Goal: Transaction & Acquisition: Purchase product/service

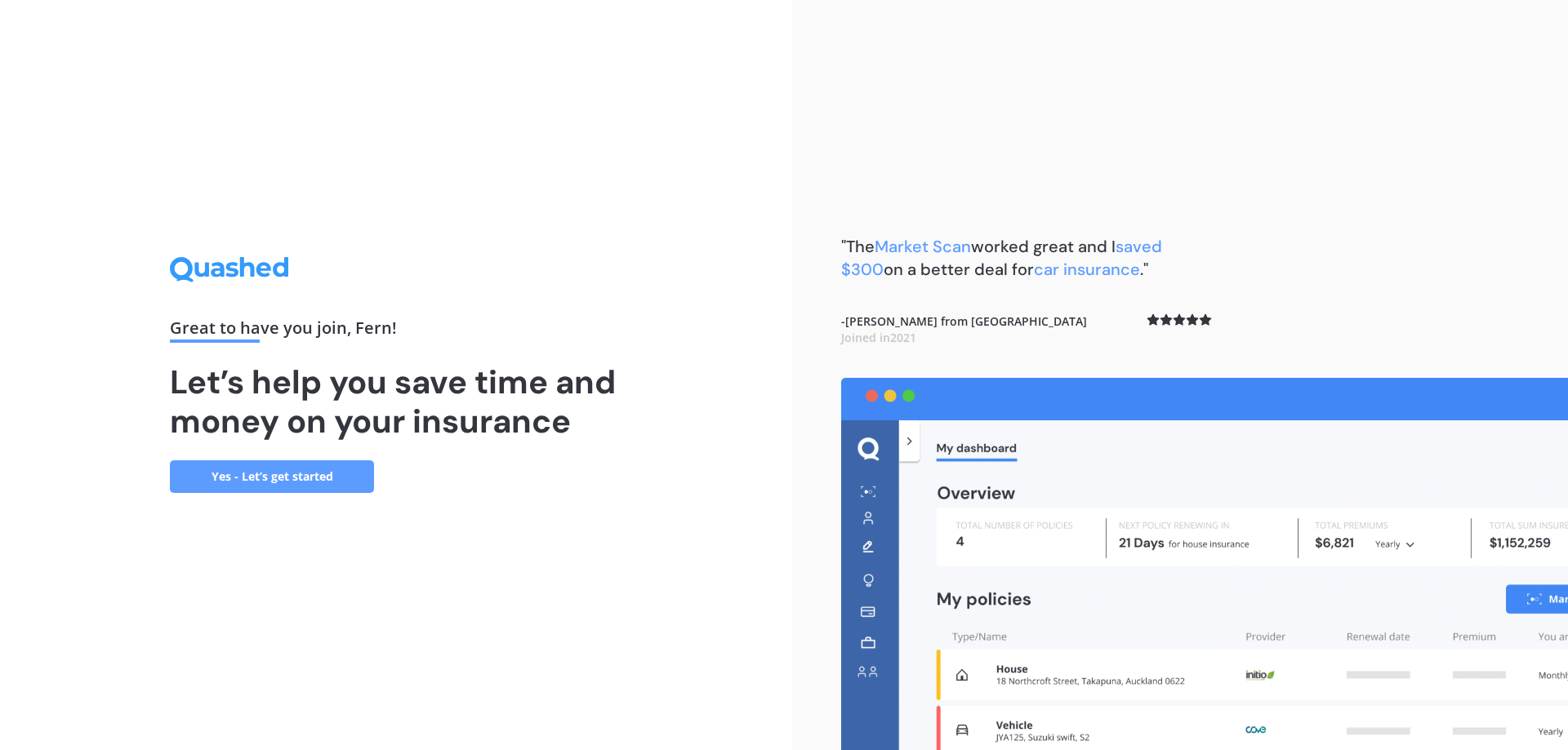
click at [302, 483] on link "Yes - Let’s get started" at bounding box center [271, 476] width 204 height 32
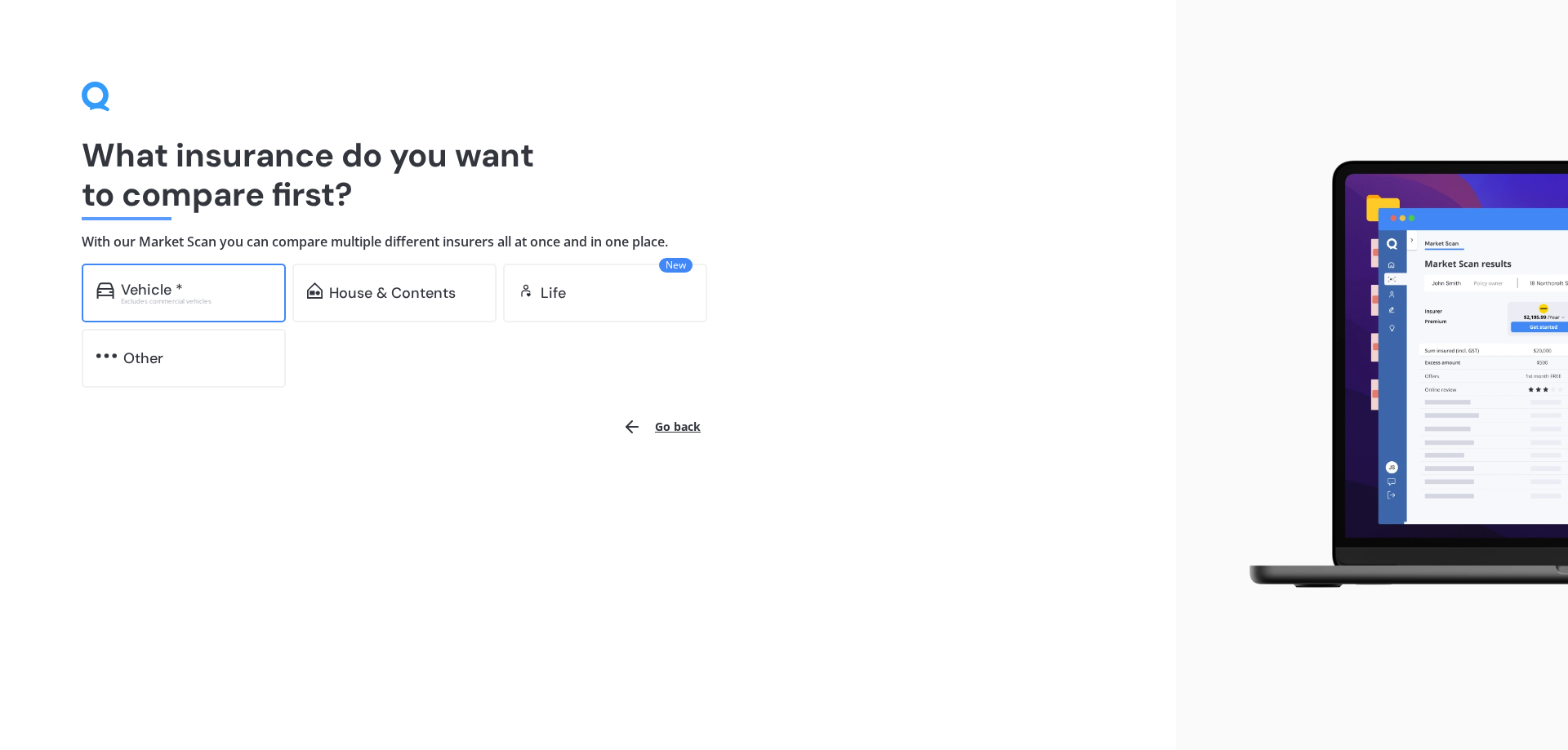
click at [216, 305] on div "Vehicle * Excludes commercial vehicles" at bounding box center [183, 293] width 204 height 59
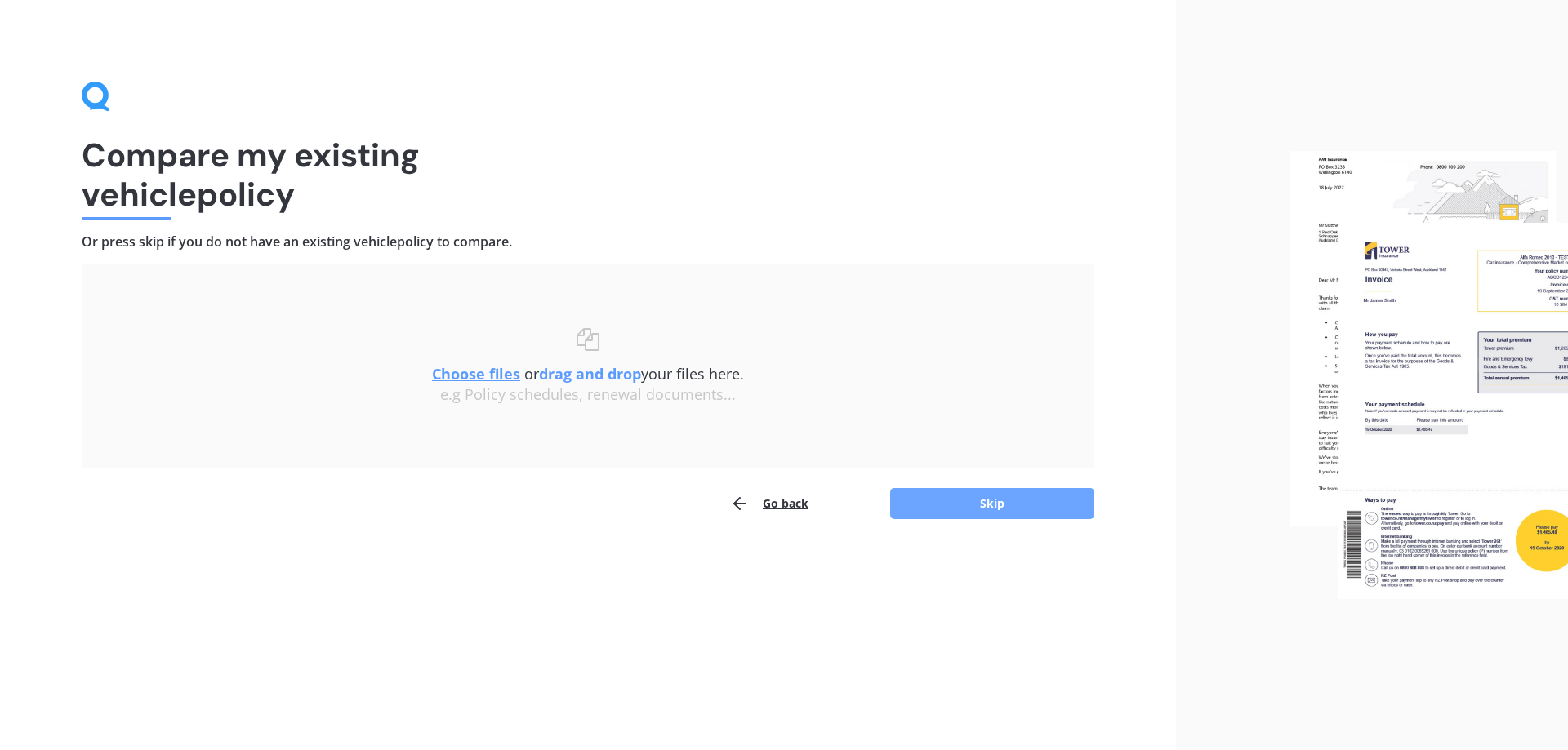
click at [954, 504] on button "Skip" at bounding box center [992, 503] width 204 height 31
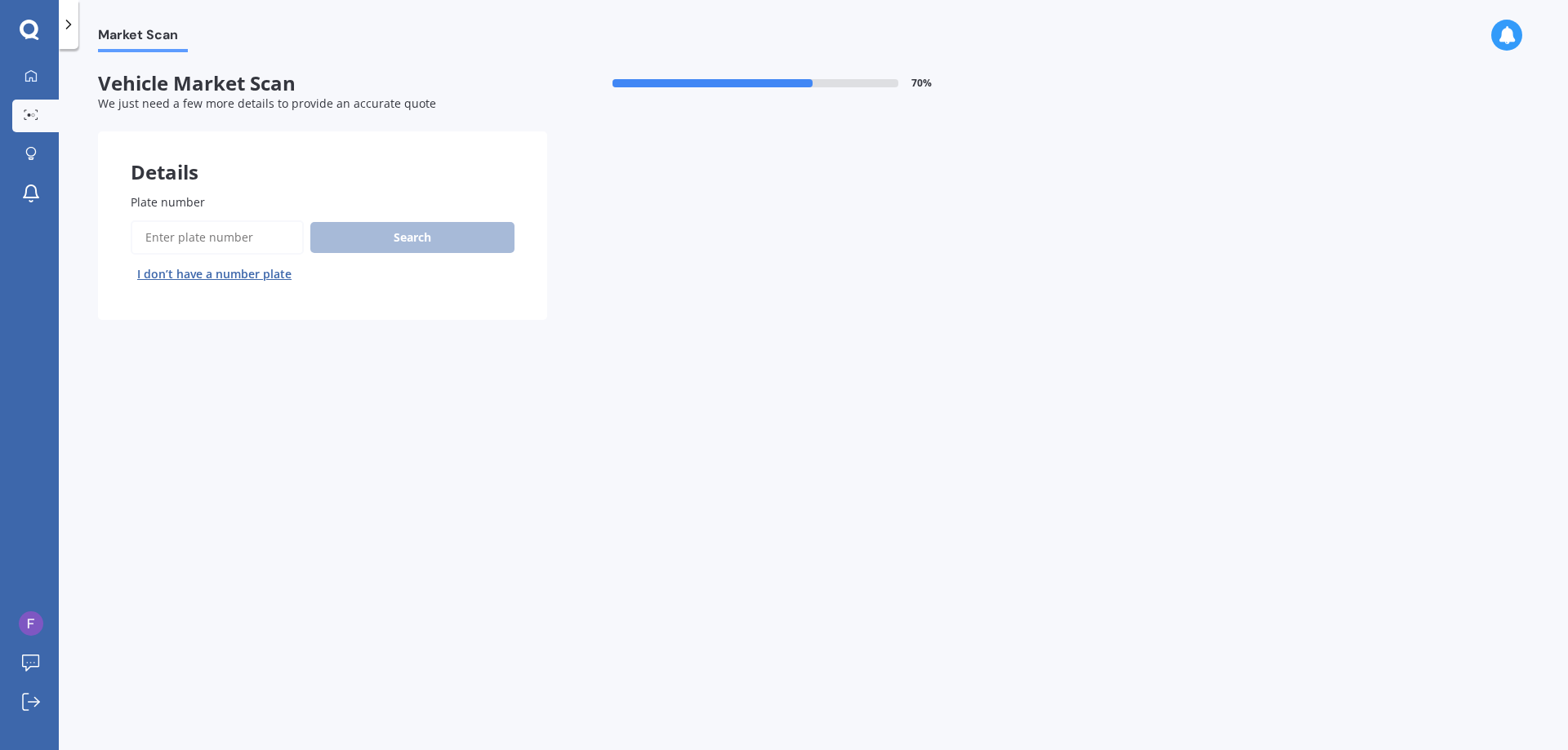
click at [183, 238] on input "Plate number" at bounding box center [217, 237] width 173 height 34
click at [177, 241] on input "Plate number" at bounding box center [217, 237] width 173 height 34
type input "QML619"
click at [356, 241] on button "Search" at bounding box center [412, 237] width 204 height 31
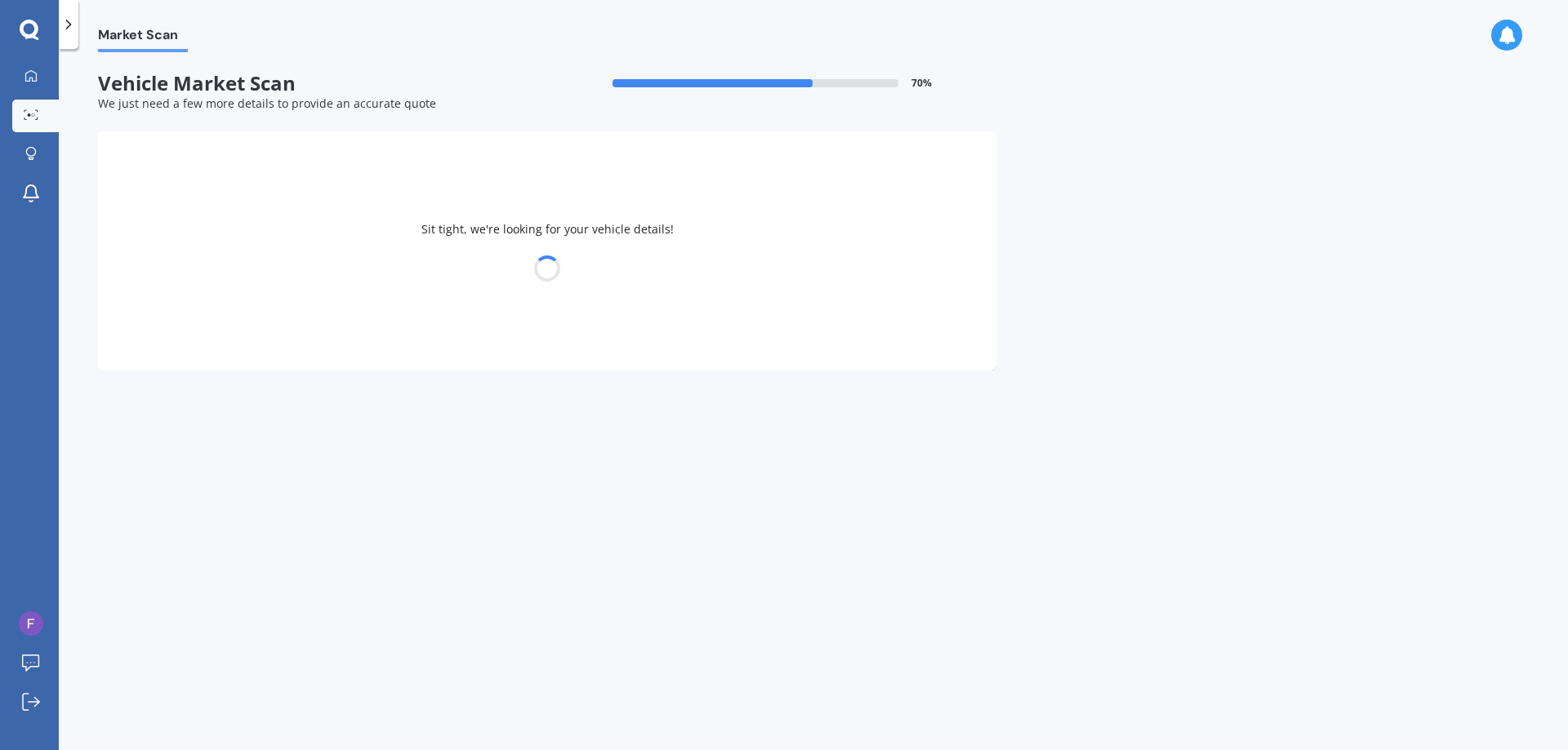
select select "NISSAN"
select select "SERENA"
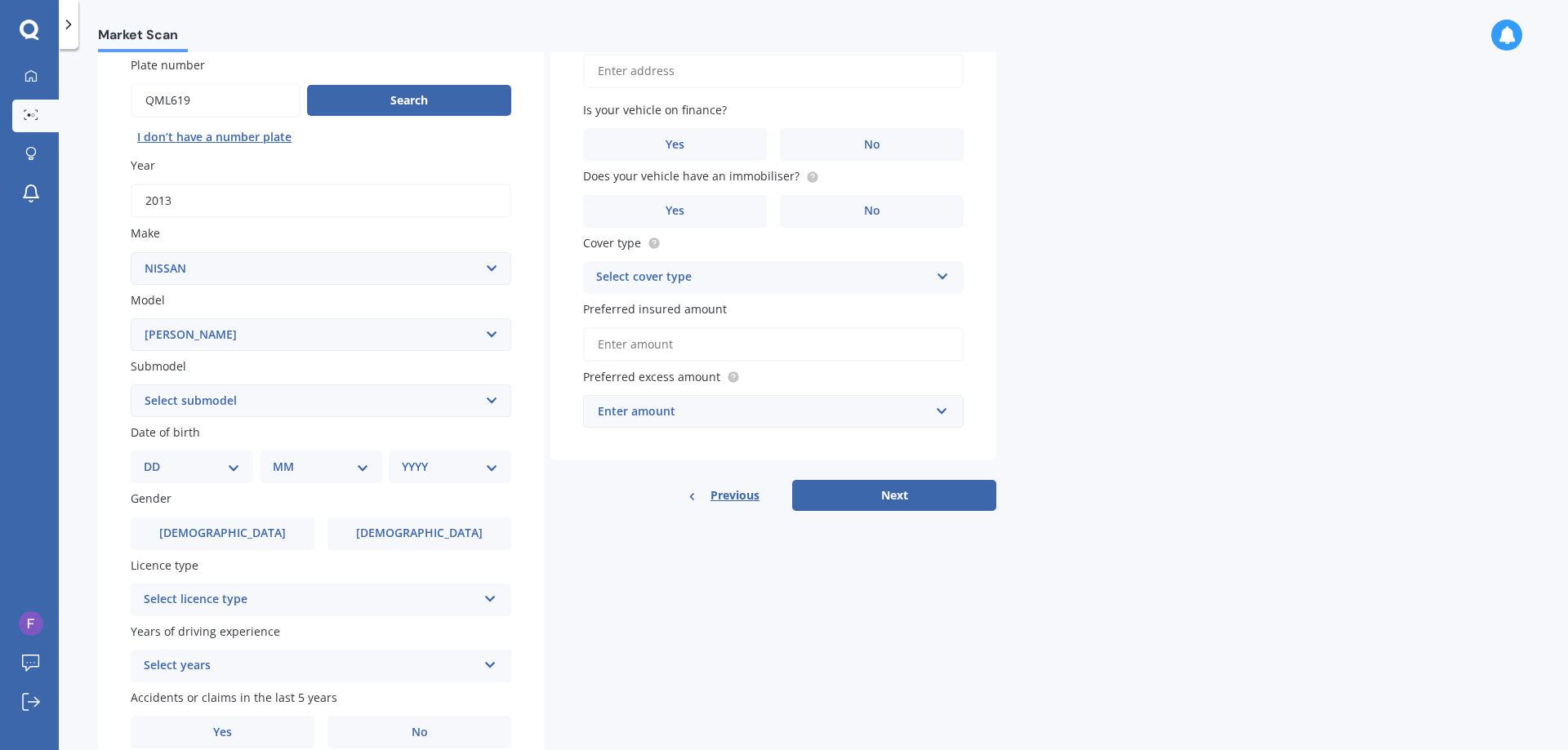
scroll to position [163, 0]
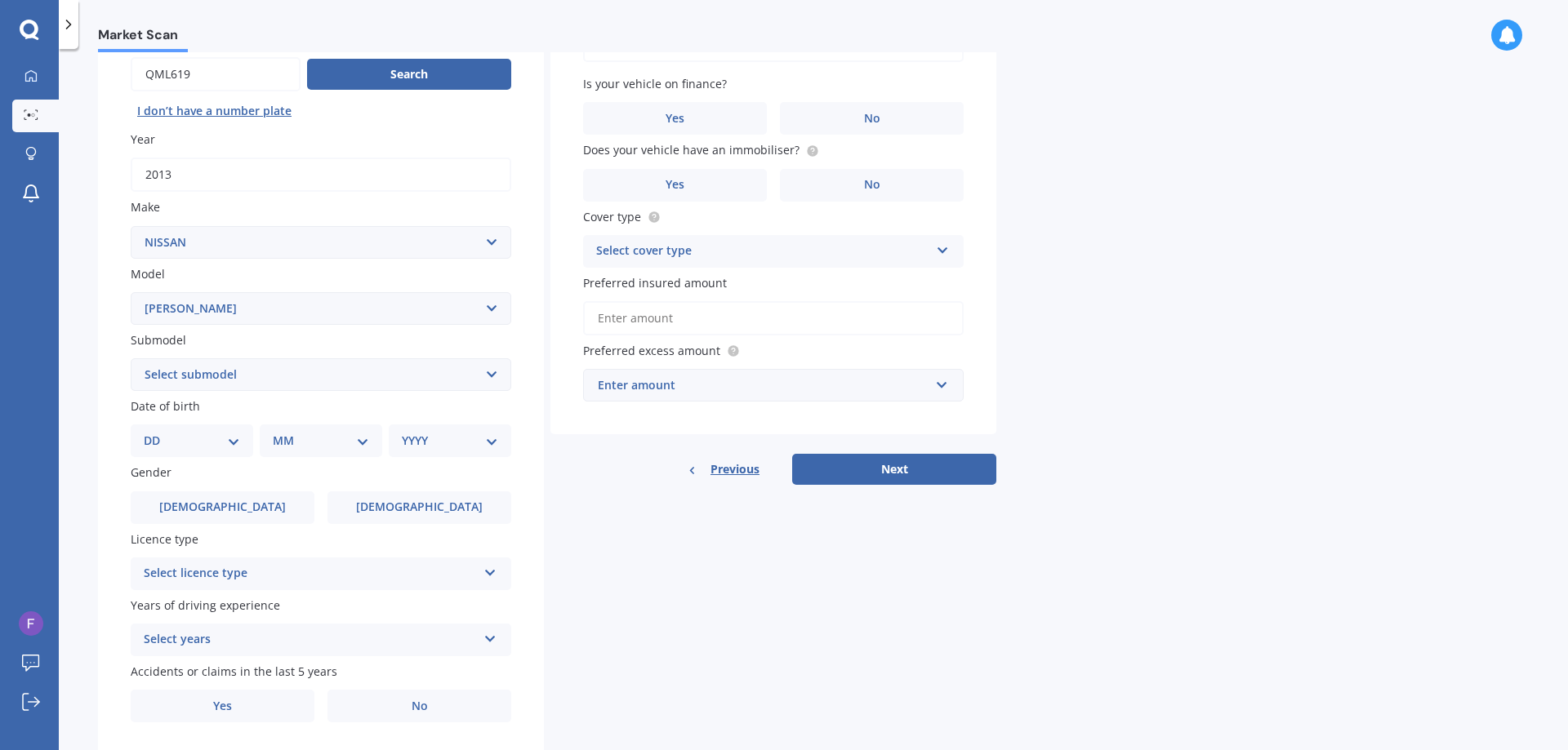
click at [223, 366] on select "Select submodel (All other) Hybrid Petrol Turbo Diesel" at bounding box center [321, 374] width 381 height 32
select select "HYBRID"
click at [131, 358] on select "Select submodel (All other) Hybrid Petrol Turbo Diesel" at bounding box center [321, 374] width 381 height 32
click at [230, 448] on select "DD 01 02 03 04 05 06 07 08 09 10 11 12 13 14 15 16 17 18 19 20 21 22 23 24 25 2…" at bounding box center [192, 441] width 97 height 18
select select "19"
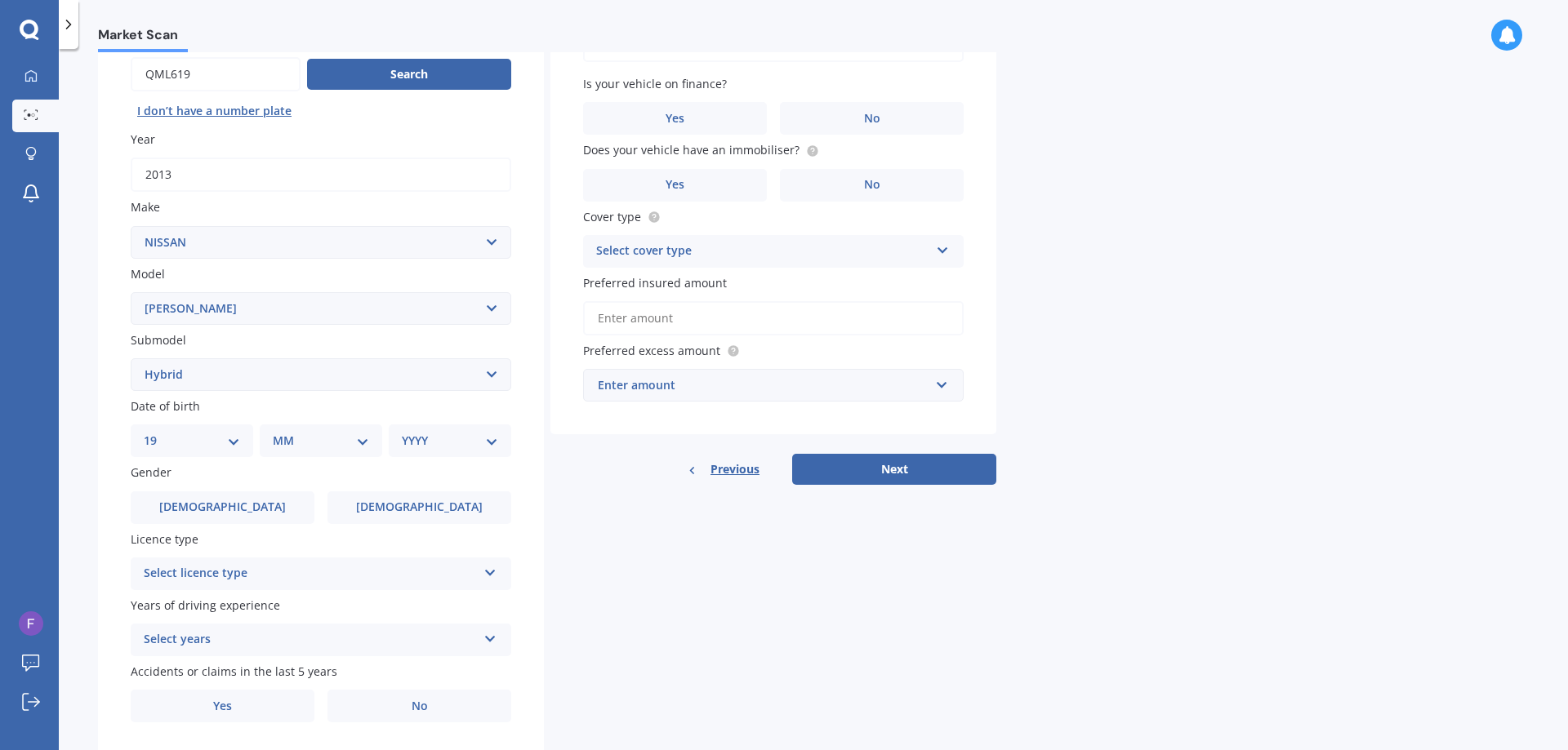
click at [157, 432] on select "DD 01 02 03 04 05 06 07 08 09 10 11 12 13 14 15 16 17 18 19 20 21 22 23 24 25 2…" at bounding box center [192, 441] width 97 height 18
click at [311, 446] on select "MM 01 02 03 04 05 06 07 08 09 10 11 12" at bounding box center [324, 441] width 90 height 18
select select "03"
click at [279, 432] on select "MM 01 02 03 04 05 06 07 08 09 10 11 12" at bounding box center [324, 441] width 90 height 18
click at [430, 439] on select "YYYY 2025 2024 2023 2022 2021 2020 2019 2018 2017 2016 2015 2014 2013 2012 2011…" at bounding box center [446, 441] width 90 height 18
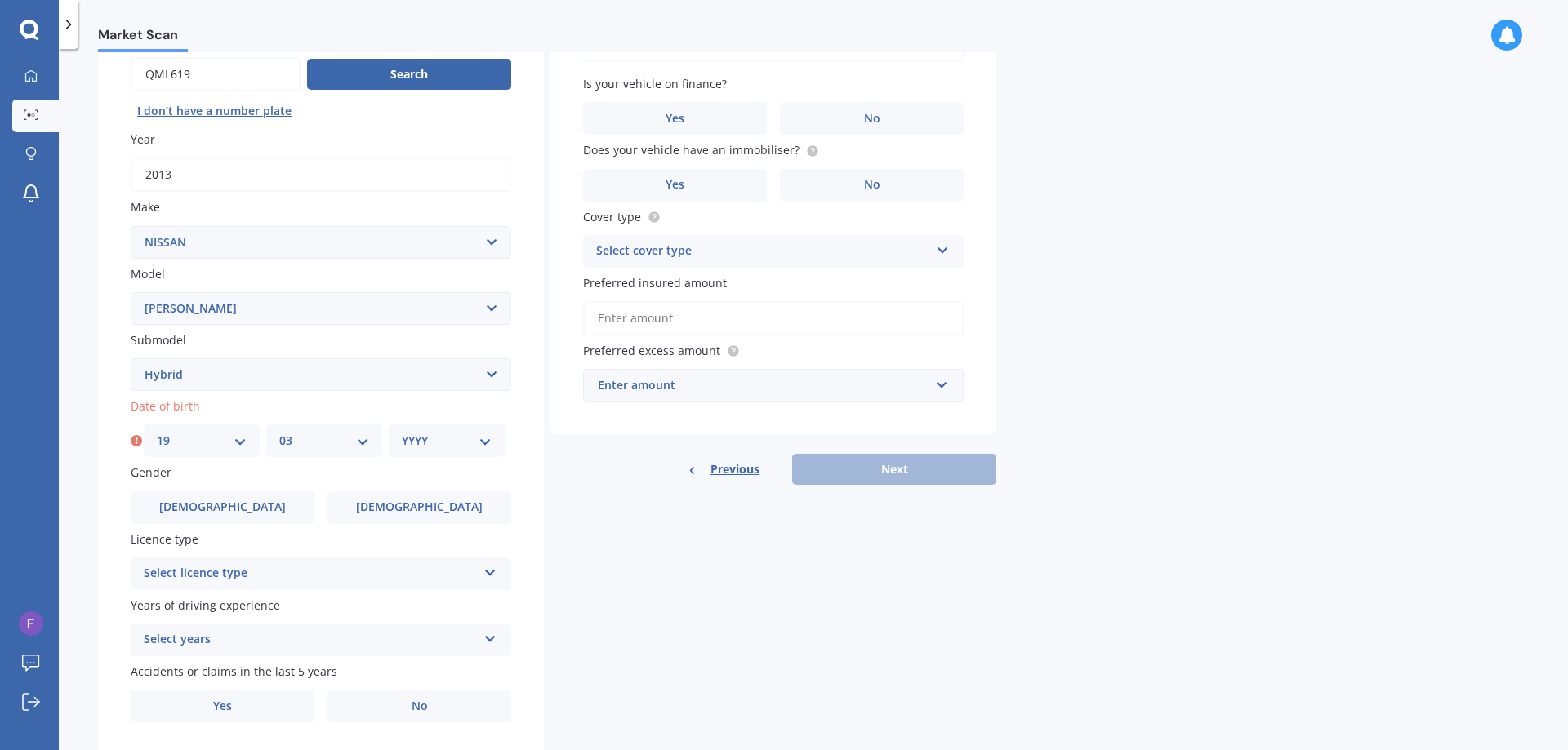
select select "1991"
click at [401, 432] on select "YYYY 2025 2024 2023 2022 2021 2020 2019 2018 2017 2016 2015 2014 2013 2012 2011…" at bounding box center [446, 441] width 90 height 18
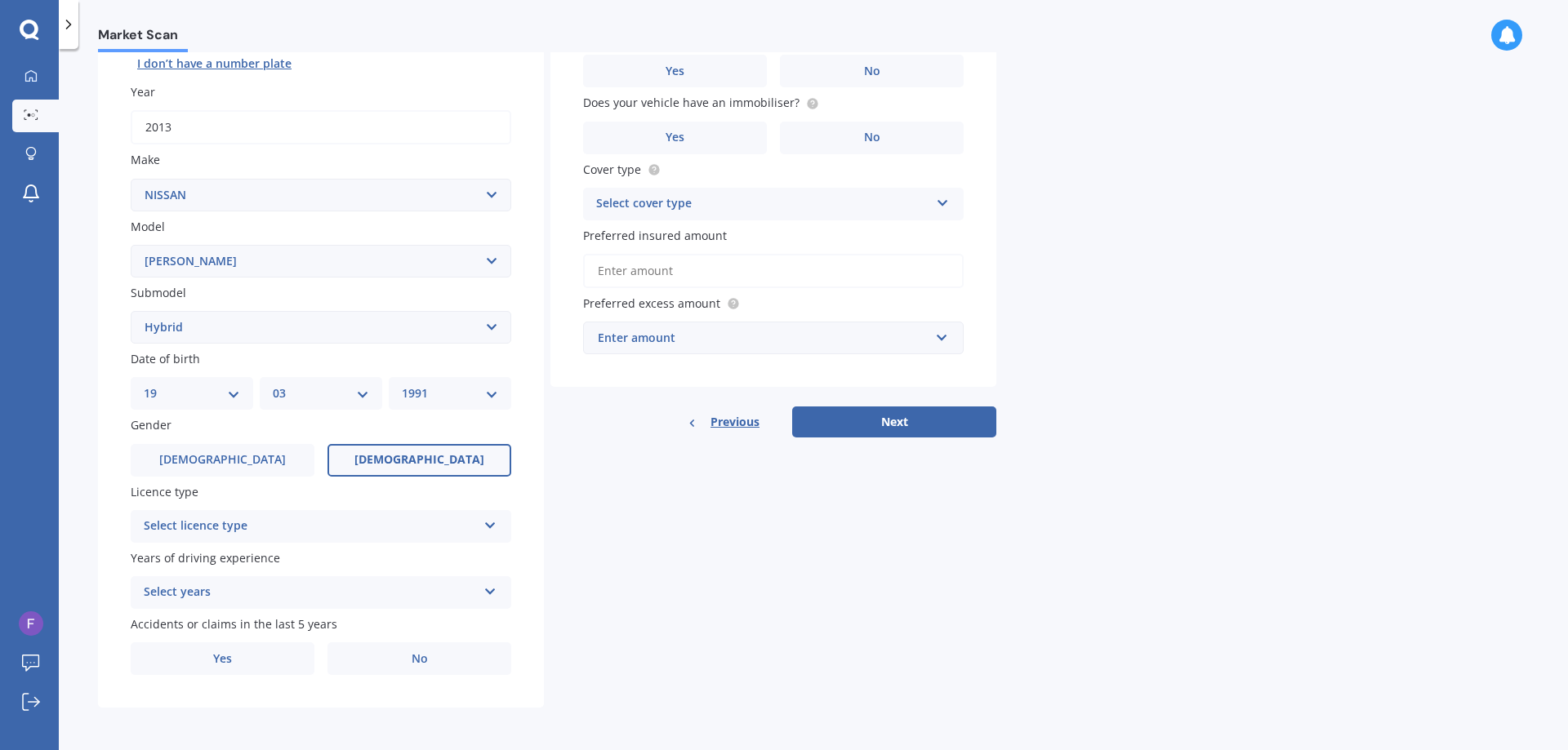
click at [395, 460] on label "[DEMOGRAPHIC_DATA]" at bounding box center [419, 459] width 184 height 32
click at [0, 0] on input "[DEMOGRAPHIC_DATA]" at bounding box center [0, 0] width 0 height 0
click at [266, 534] on div "Select licence type" at bounding box center [311, 527] width 333 height 20
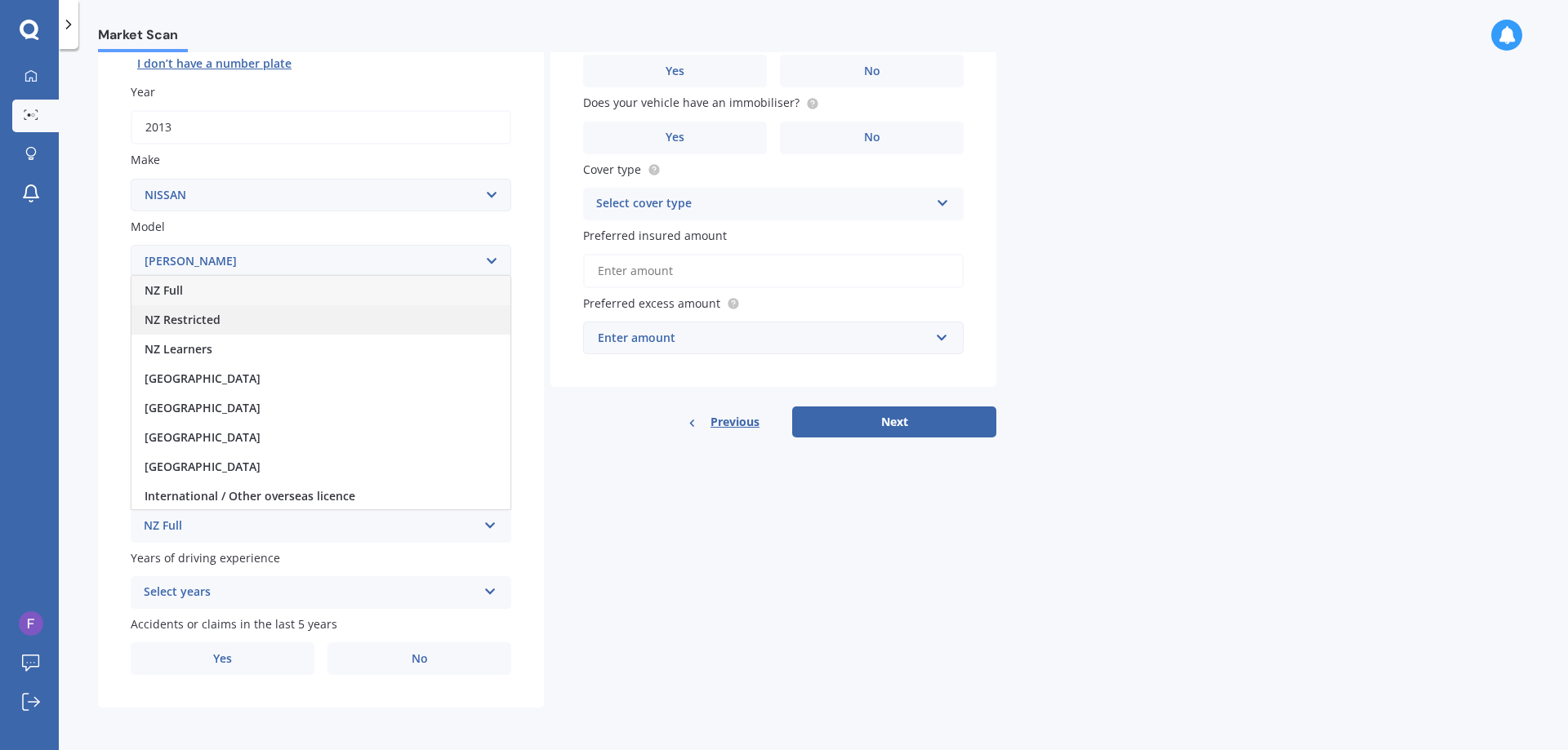
click at [218, 332] on div "NZ Restricted" at bounding box center [321, 320] width 379 height 29
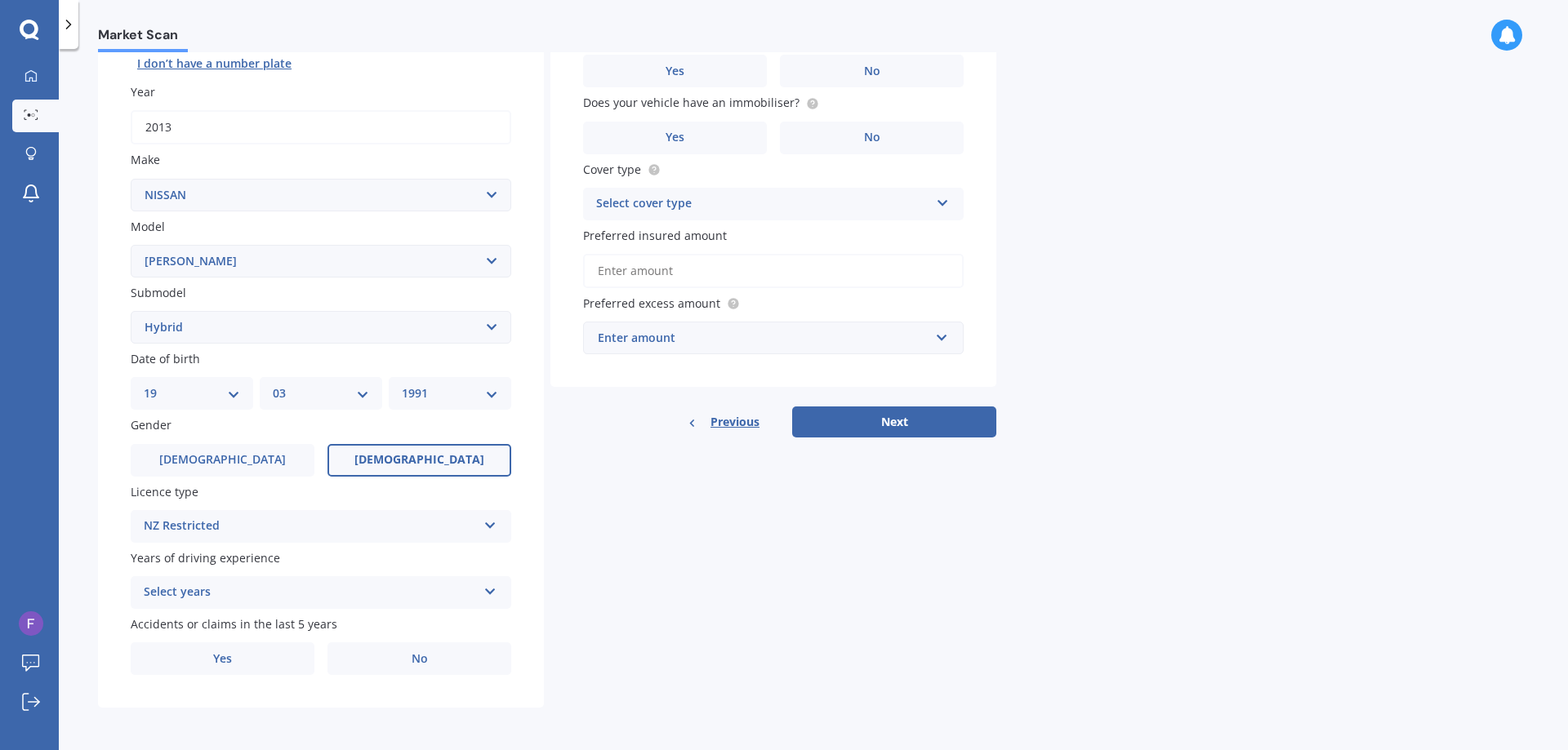
click at [173, 596] on div "Select years" at bounding box center [311, 593] width 333 height 20
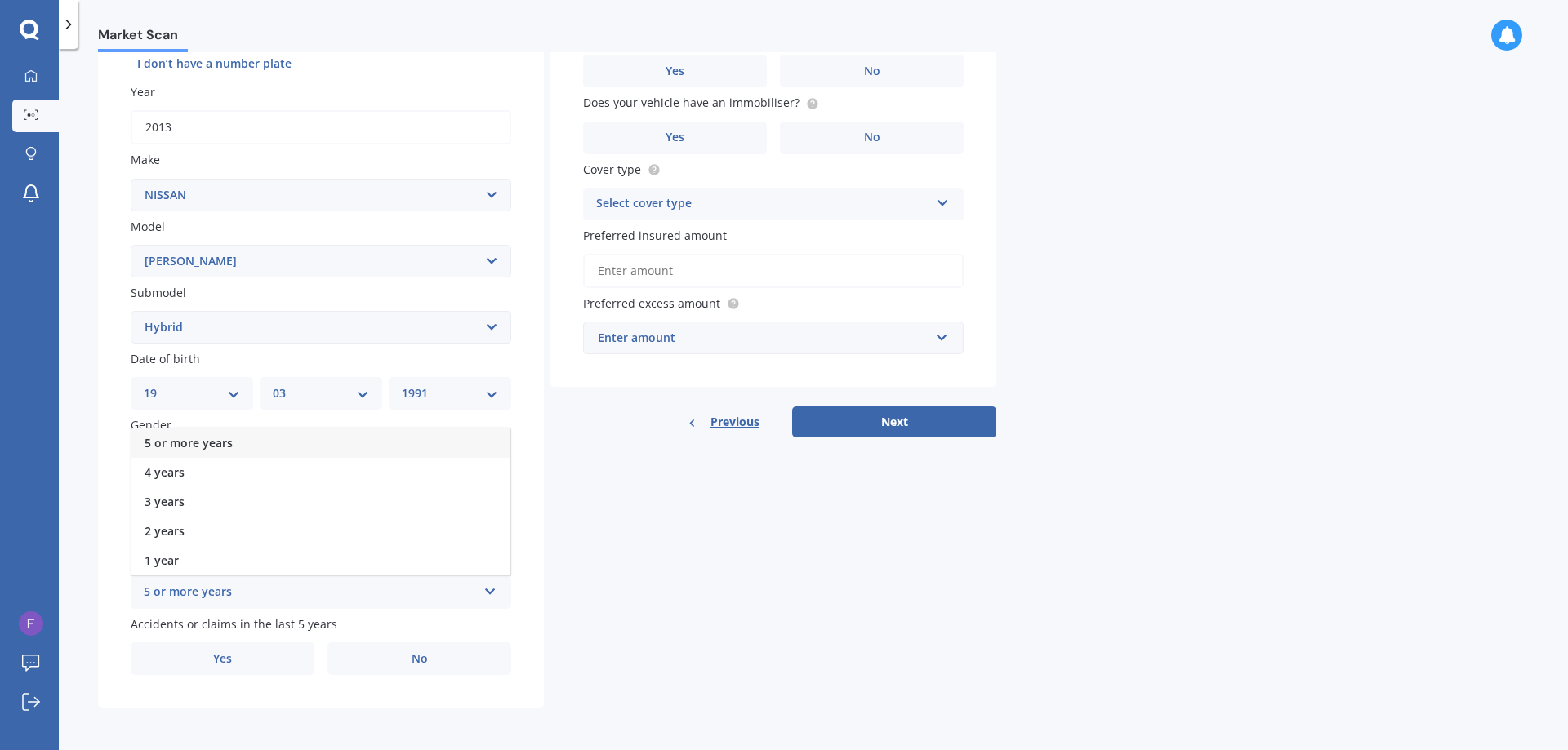
click at [198, 441] on span "5 or more years" at bounding box center [189, 443] width 88 height 16
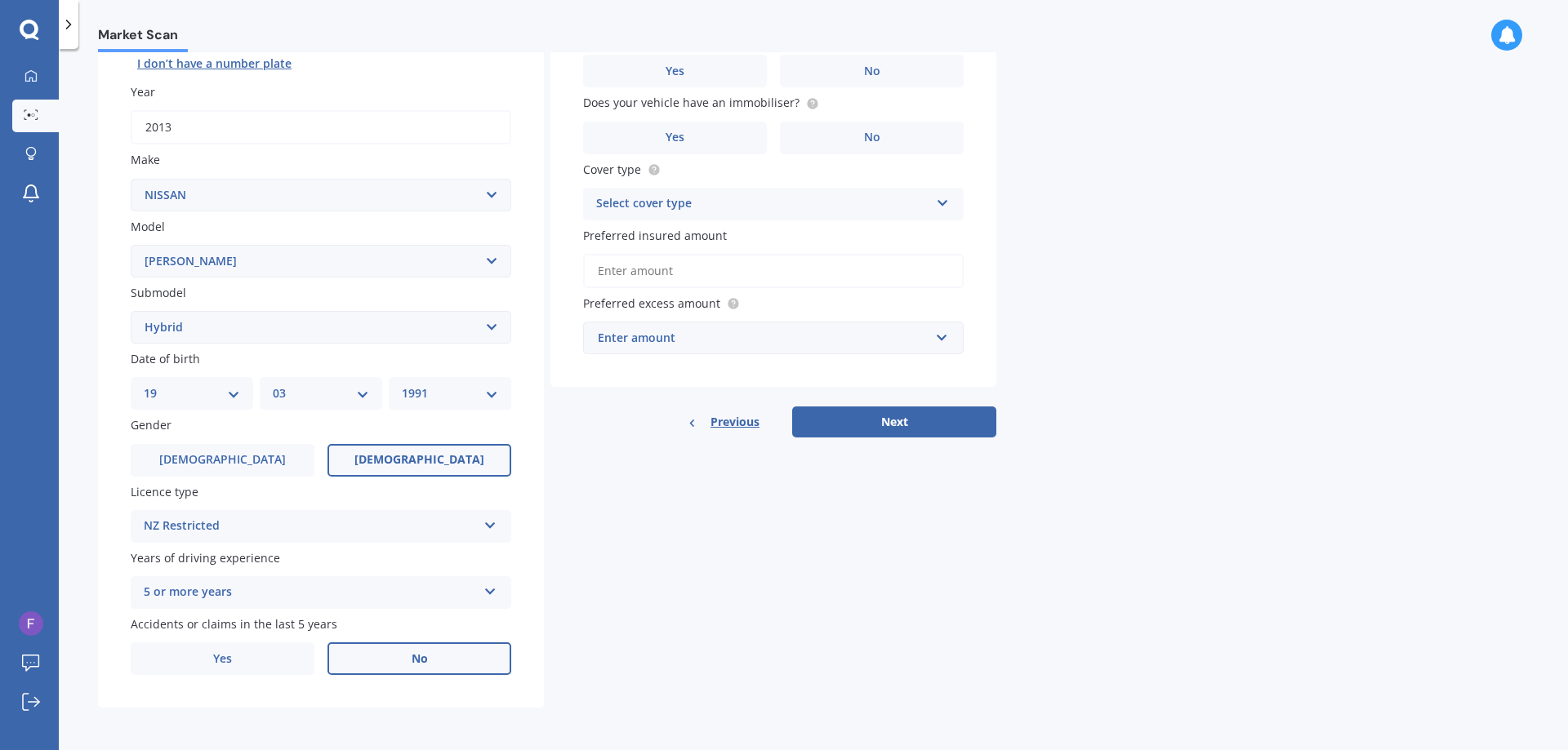
click at [426, 654] on span "No" at bounding box center [420, 658] width 17 height 14
click at [0, 0] on input "No" at bounding box center [0, 0] width 0 height 0
click at [246, 662] on label "Yes" at bounding box center [222, 658] width 184 height 32
click at [0, 0] on input "Yes" at bounding box center [0, 0] width 0 height 0
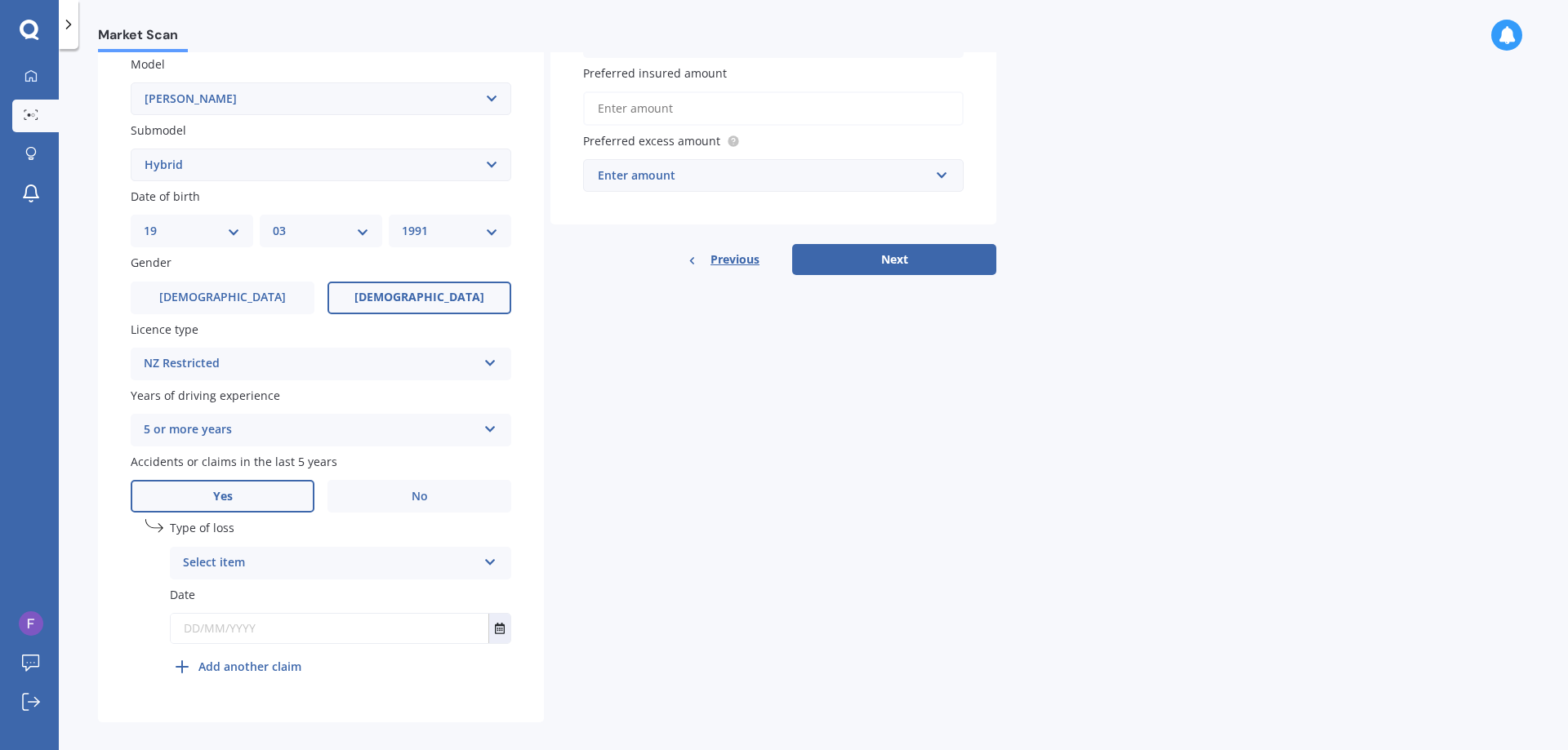
scroll to position [374, 0]
click at [463, 564] on div "Select item" at bounding box center [330, 563] width 294 height 20
click at [431, 623] on div "Not at fault accident" at bounding box center [341, 623] width 340 height 29
click at [498, 624] on icon "Select date" at bounding box center [500, 628] width 10 height 12
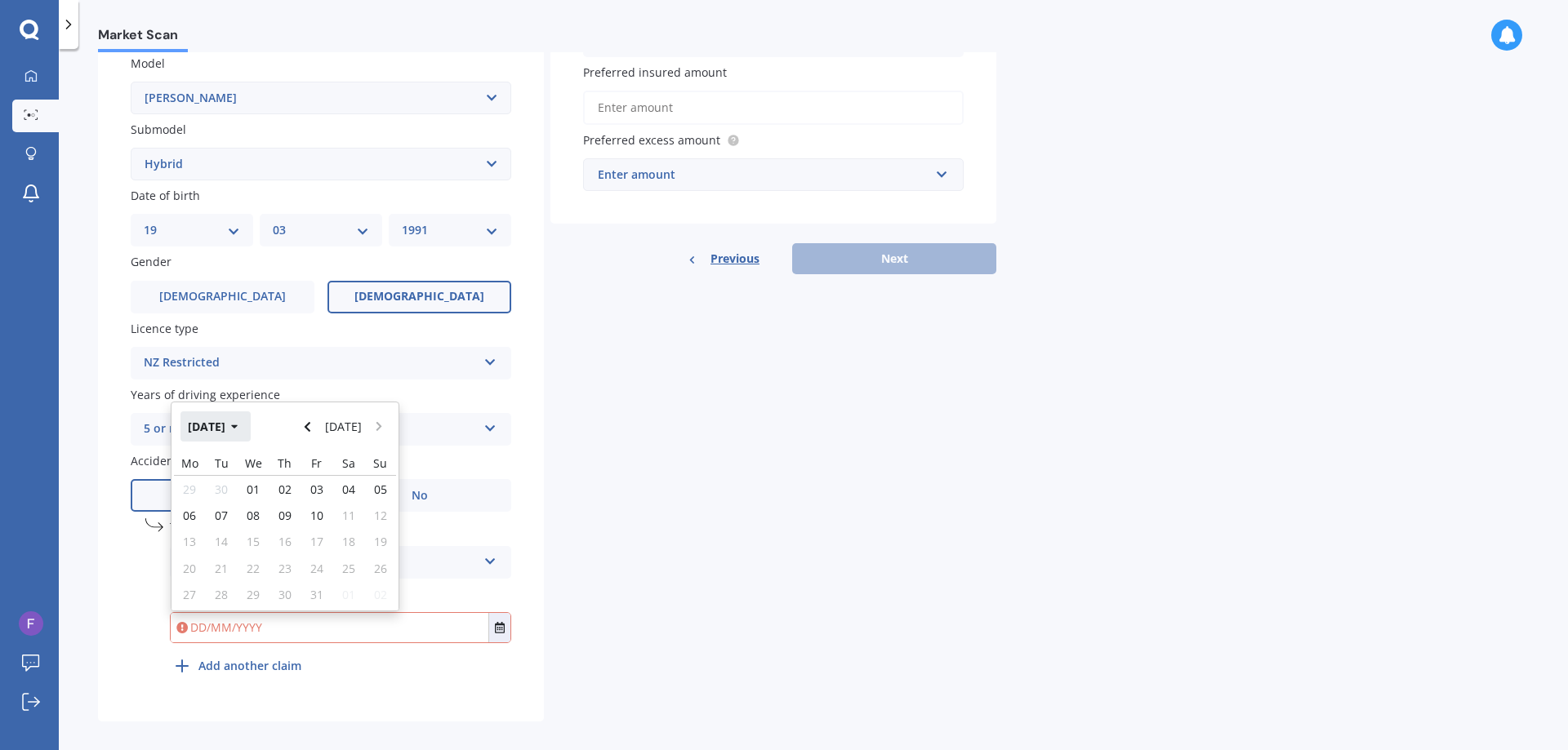
click at [232, 430] on button "[DATE]" at bounding box center [216, 425] width 70 height 29
click at [218, 430] on button "2025" at bounding box center [210, 425] width 59 height 29
click at [360, 467] on div "2022" at bounding box center [368, 479] width 56 height 52
click at [321, 532] on div "[DATE]" at bounding box center [312, 530] width 56 height 52
click at [266, 540] on div "13" at bounding box center [253, 541] width 32 height 26
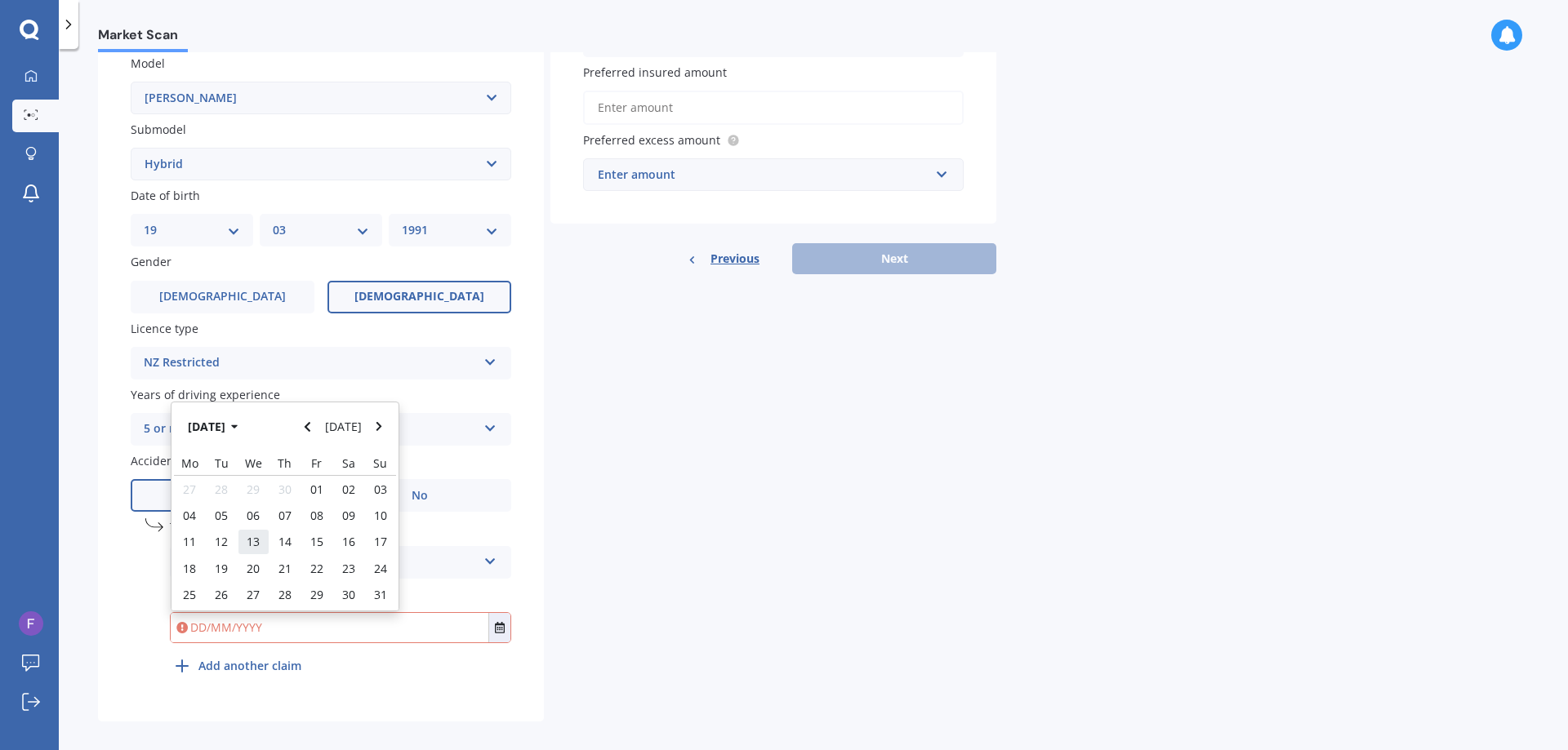
type input "[DATE]"
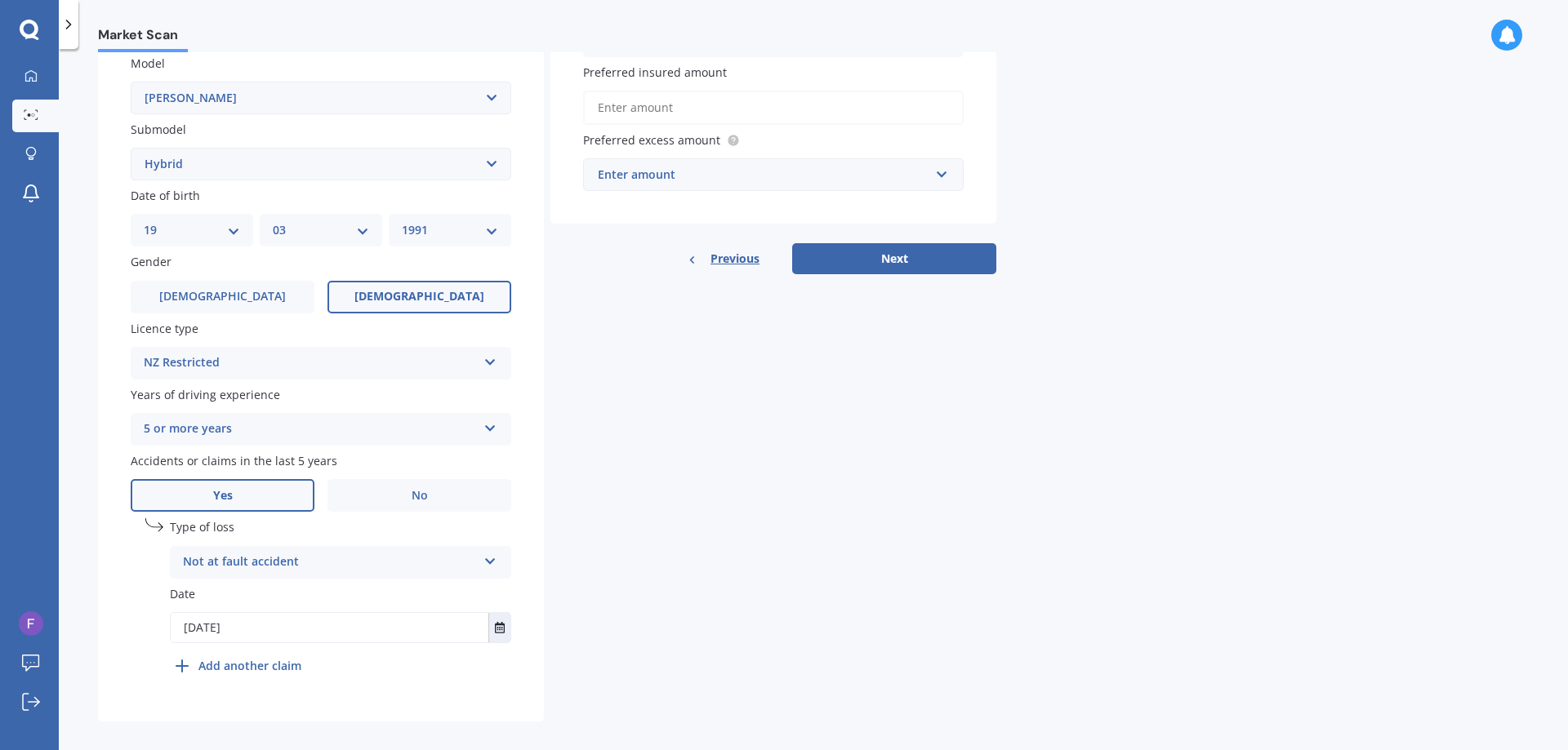
click at [759, 555] on div "Details Plate number Search I don’t have a number plate Year [DATE] Make Select…" at bounding box center [547, 240] width 898 height 964
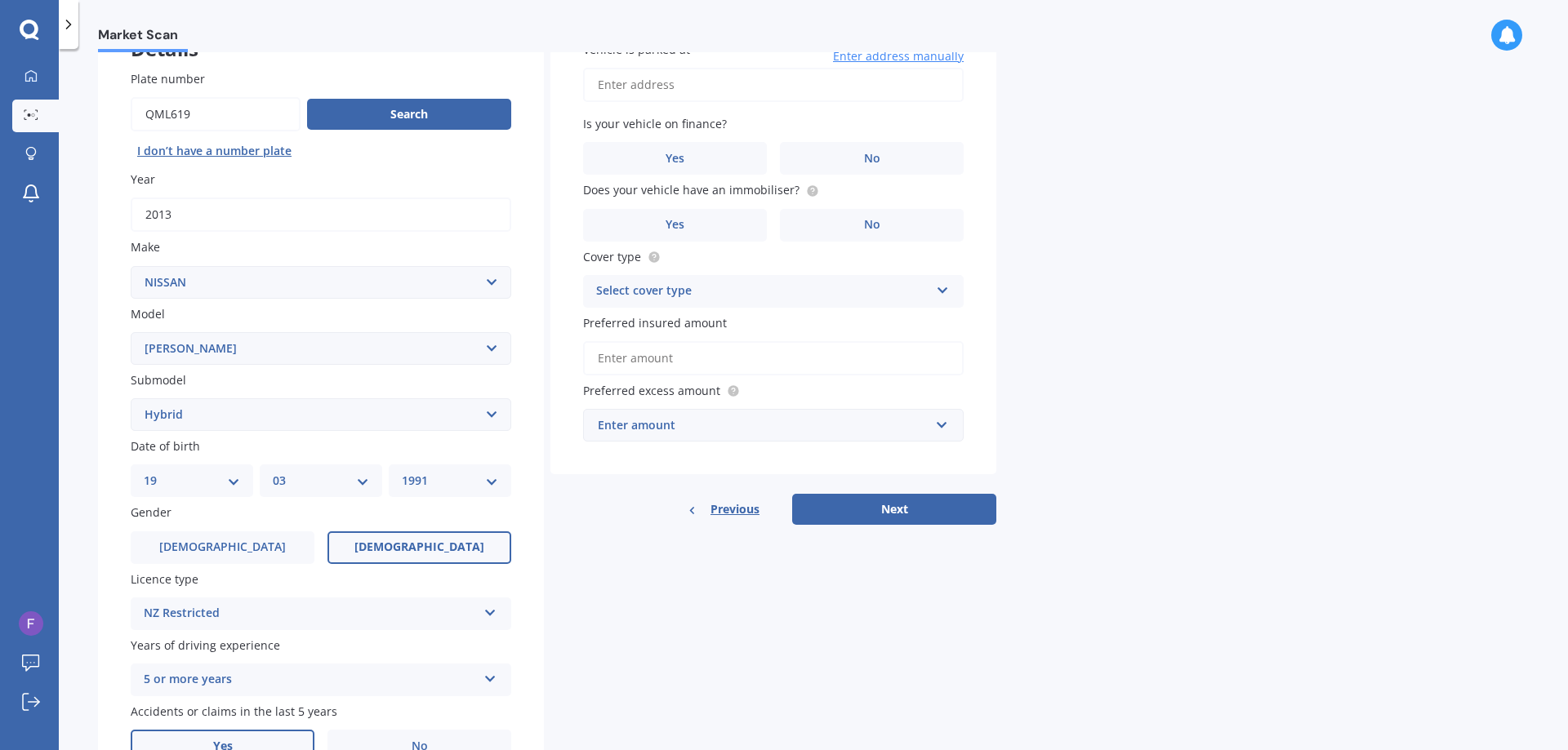
scroll to position [0, 0]
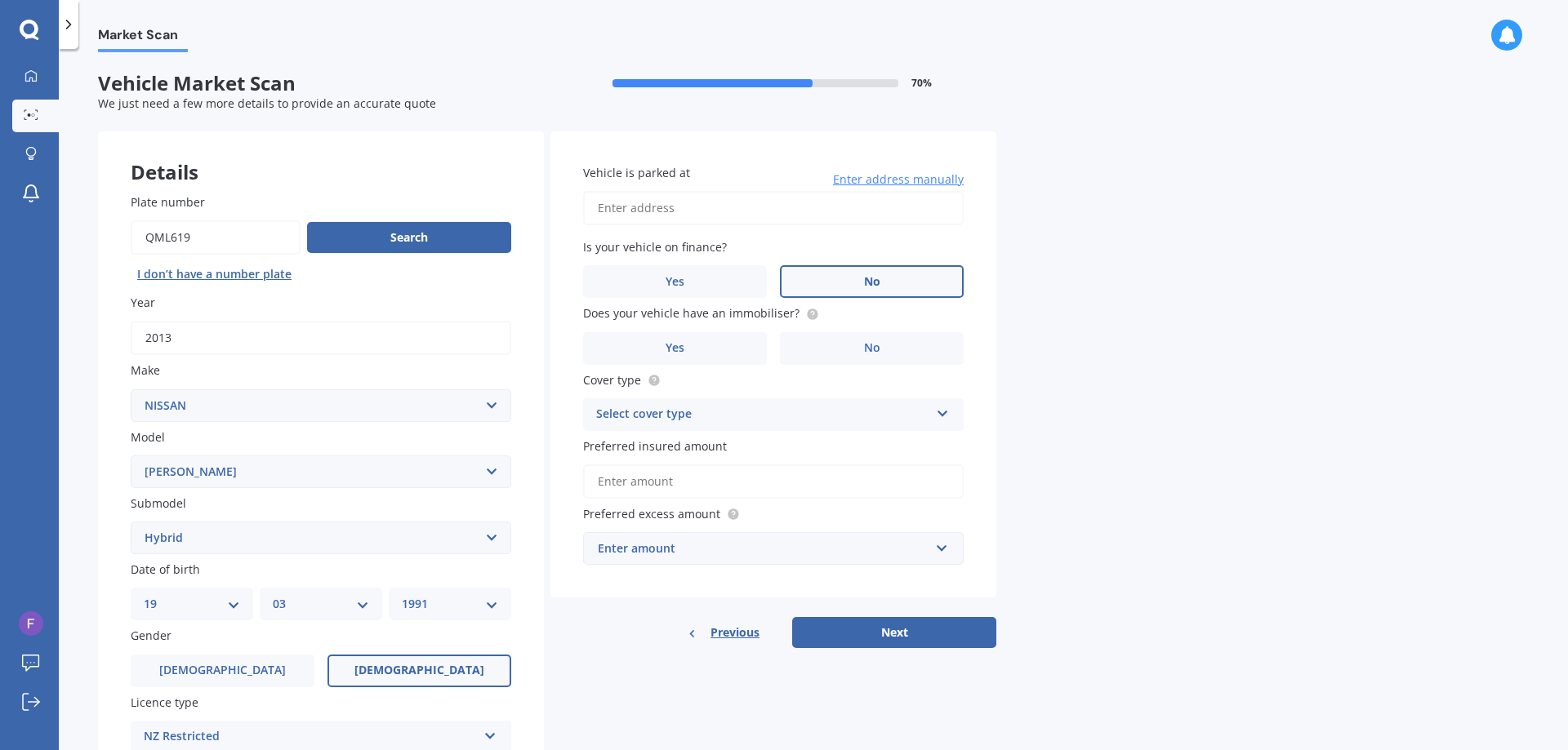
click at [853, 291] on label "No" at bounding box center [871, 281] width 184 height 32
click at [0, 0] on input "No" at bounding box center [0, 0] width 0 height 0
click at [831, 350] on label "No" at bounding box center [871, 348] width 184 height 32
click at [0, 0] on input "No" at bounding box center [0, 0] width 0 height 0
click at [637, 220] on input "Vehicle is parked at" at bounding box center [773, 207] width 381 height 34
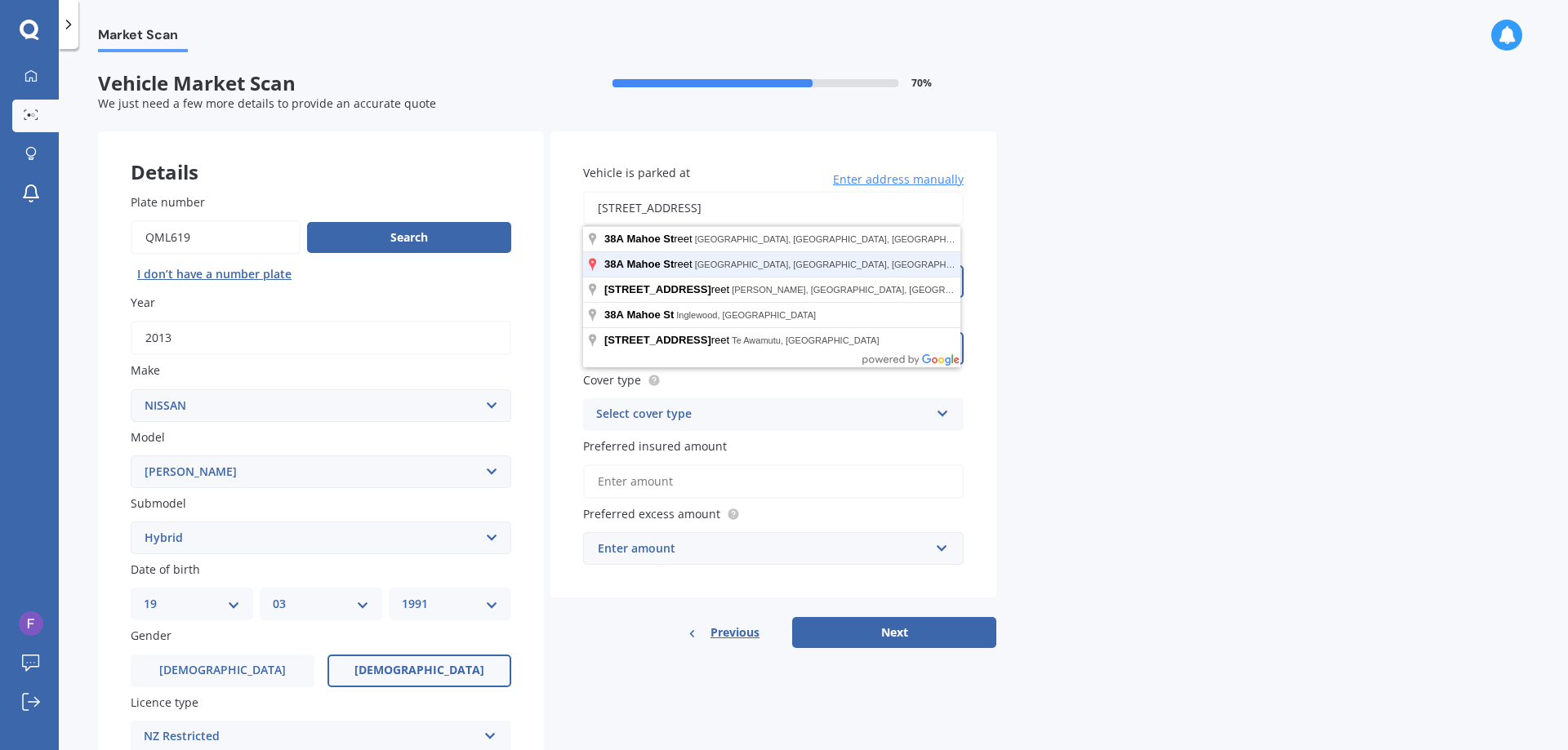
click at [792, 617] on button "Next" at bounding box center [894, 632] width 204 height 31
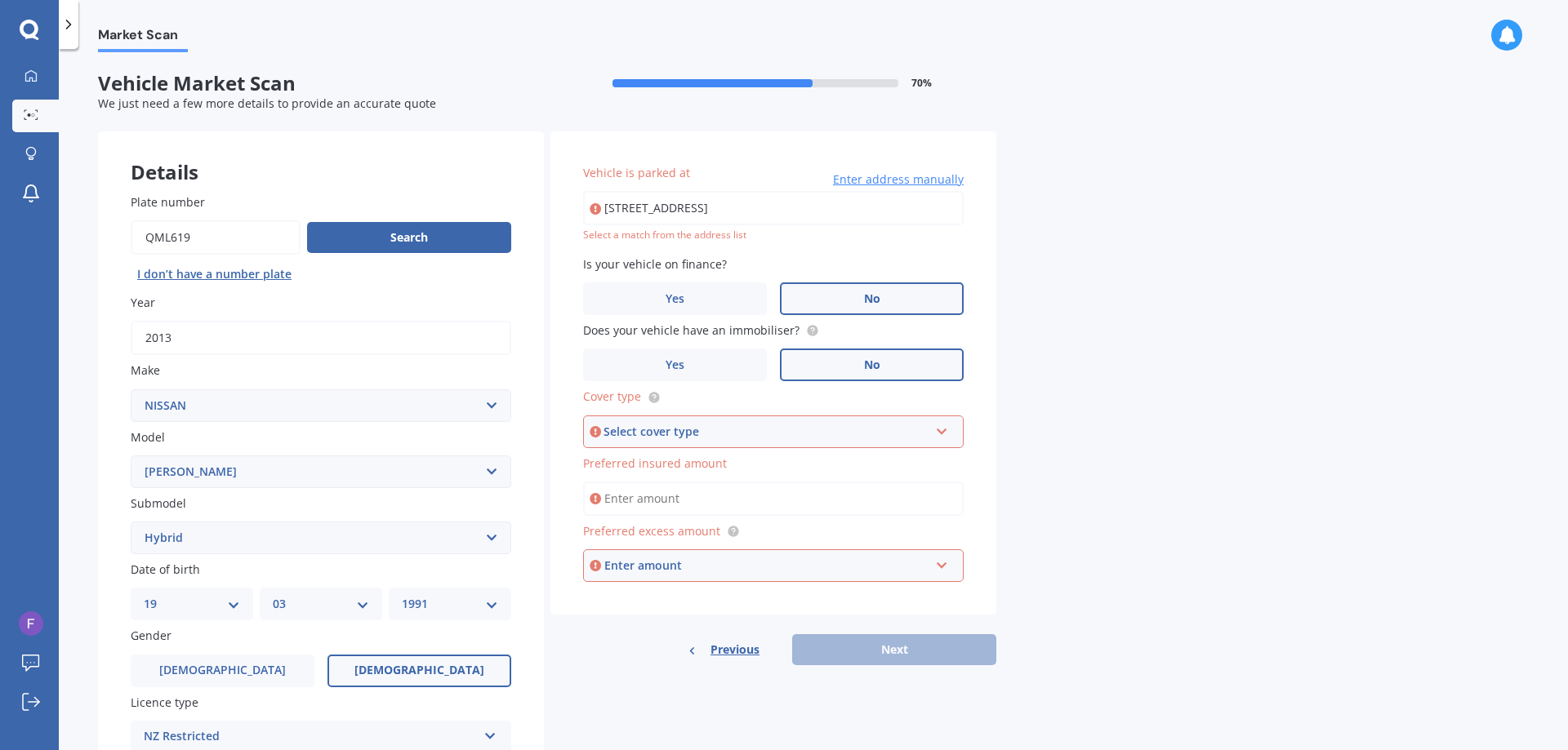
type input "[STREET_ADDRESS]"
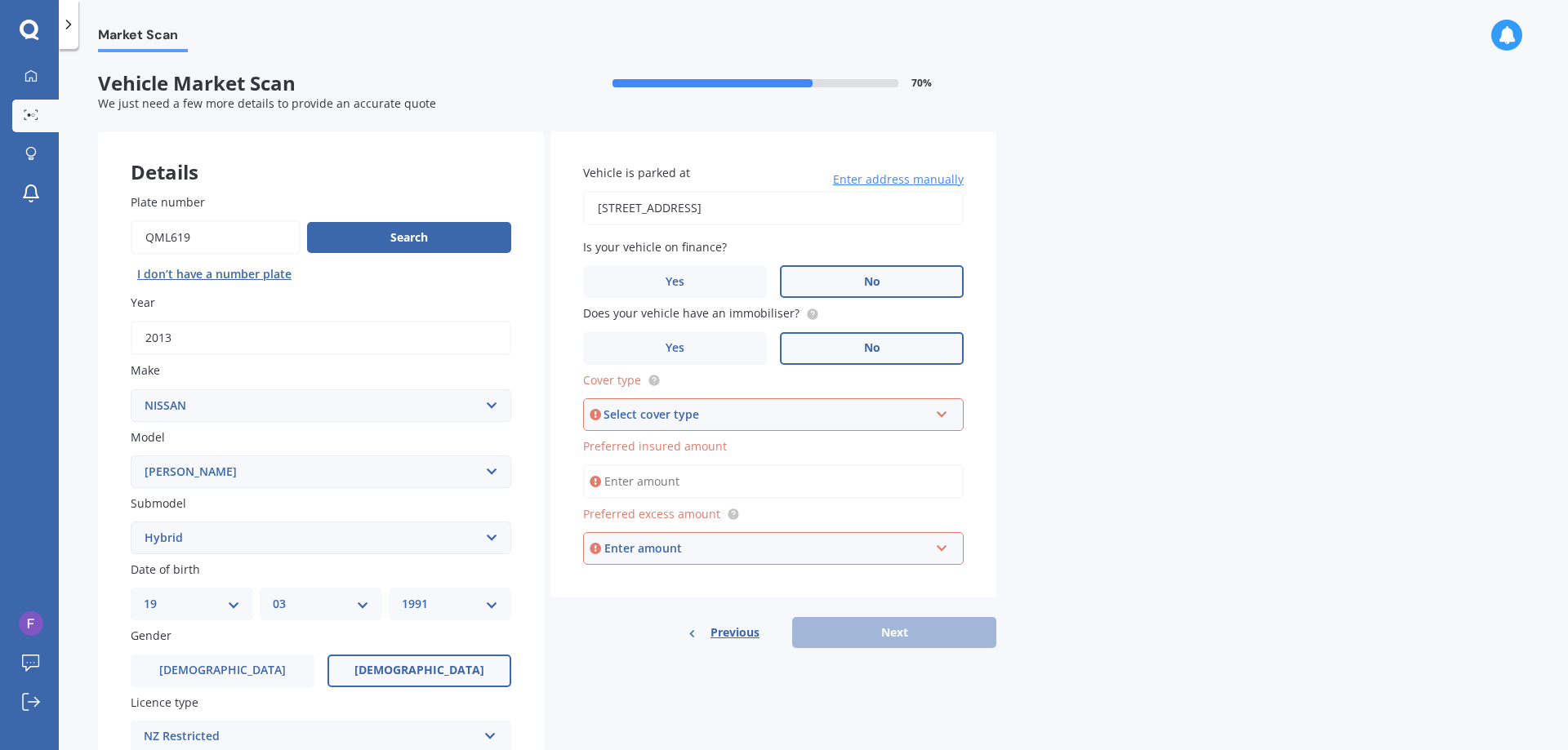
click at [653, 414] on div "Select cover type" at bounding box center [766, 415] width 325 height 18
click at [660, 445] on span "Comprehensive" at bounding box center [641, 445] width 87 height 16
click at [760, 475] on input "Preferred insured amount" at bounding box center [773, 481] width 381 height 34
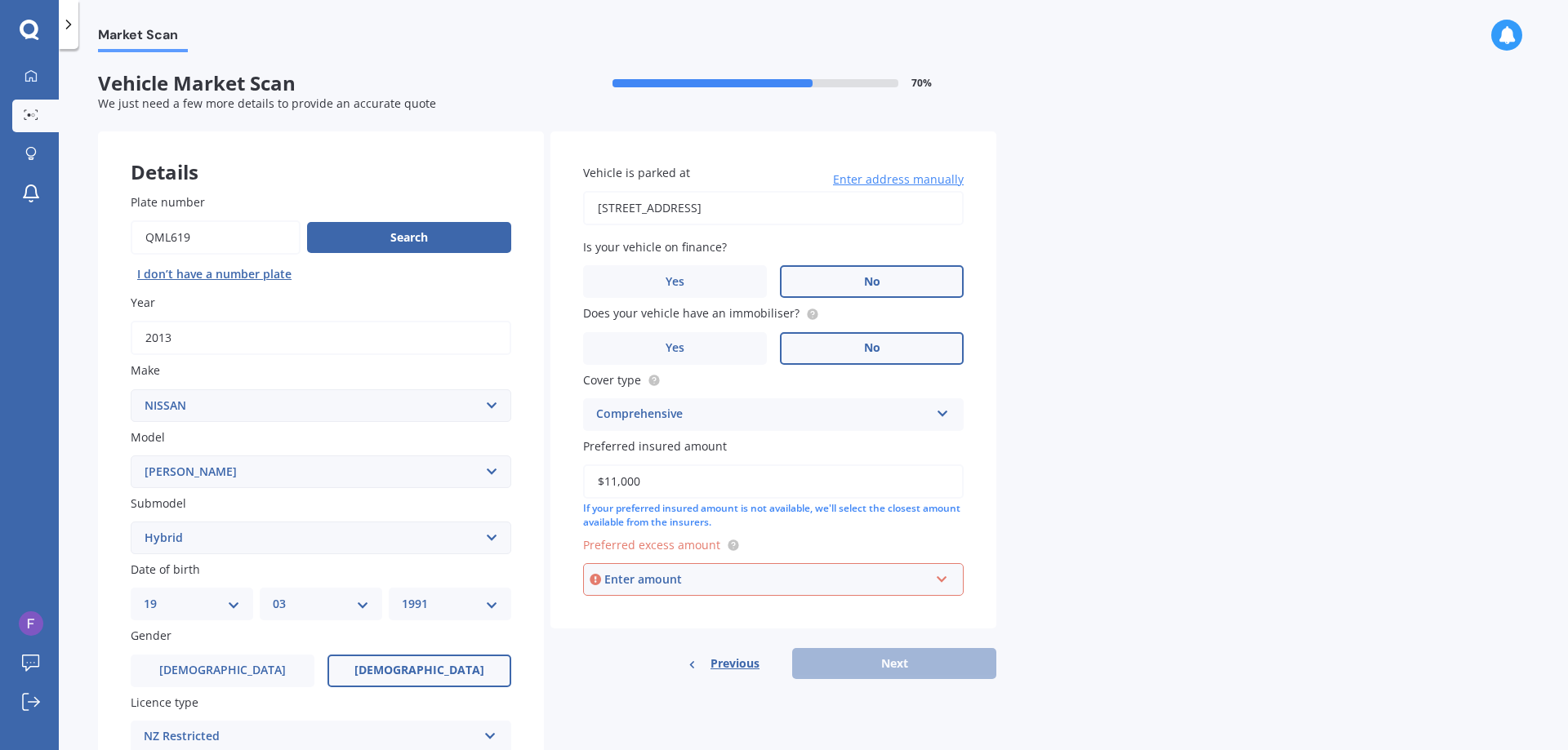
type input "$11,000"
click at [1122, 508] on div "Market Scan Vehicle Market Scan 70 % We just need a few more details to provide…" at bounding box center [814, 403] width 1509 height 701
click at [939, 570] on input "text" at bounding box center [767, 579] width 366 height 31
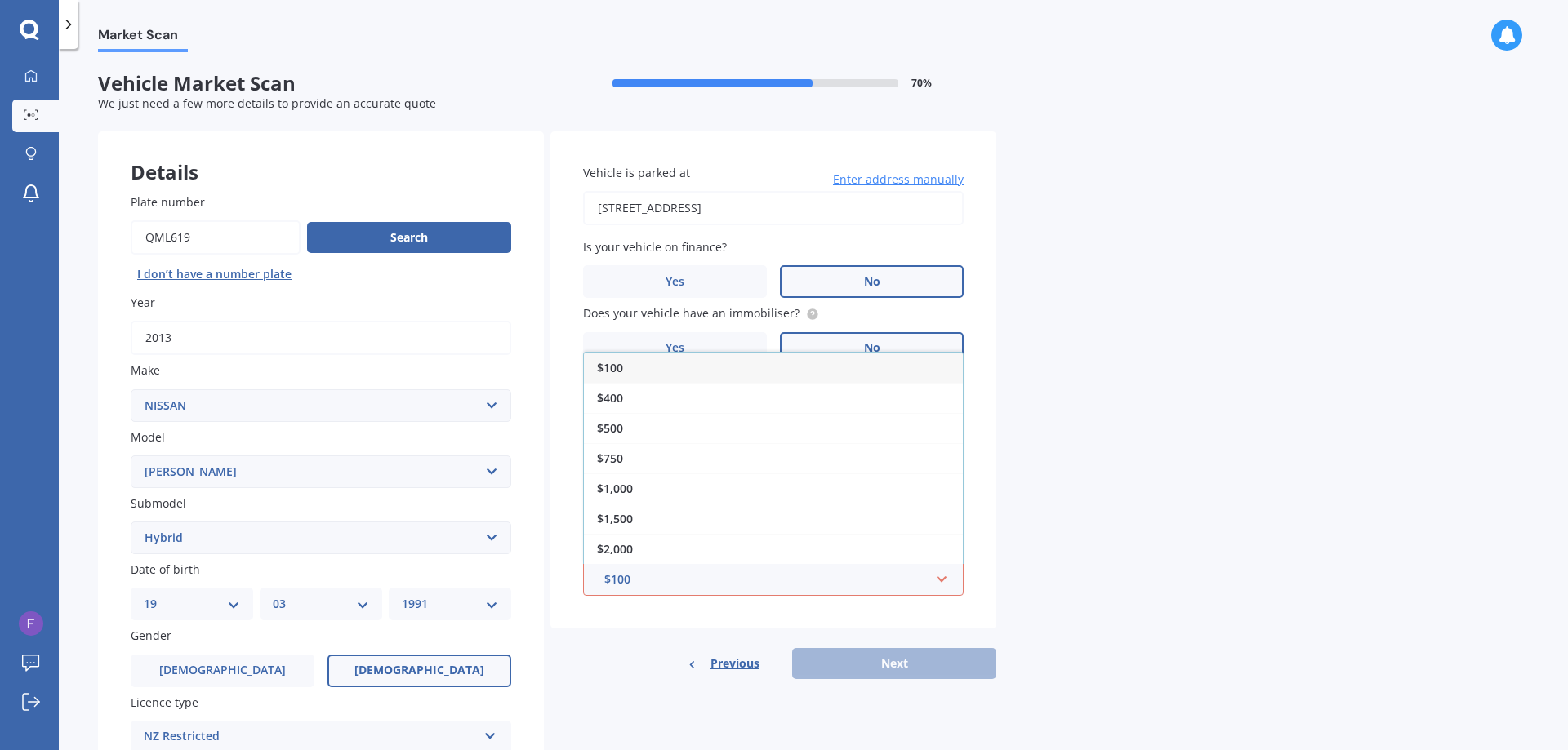
click at [660, 429] on div "$500" at bounding box center [773, 428] width 379 height 30
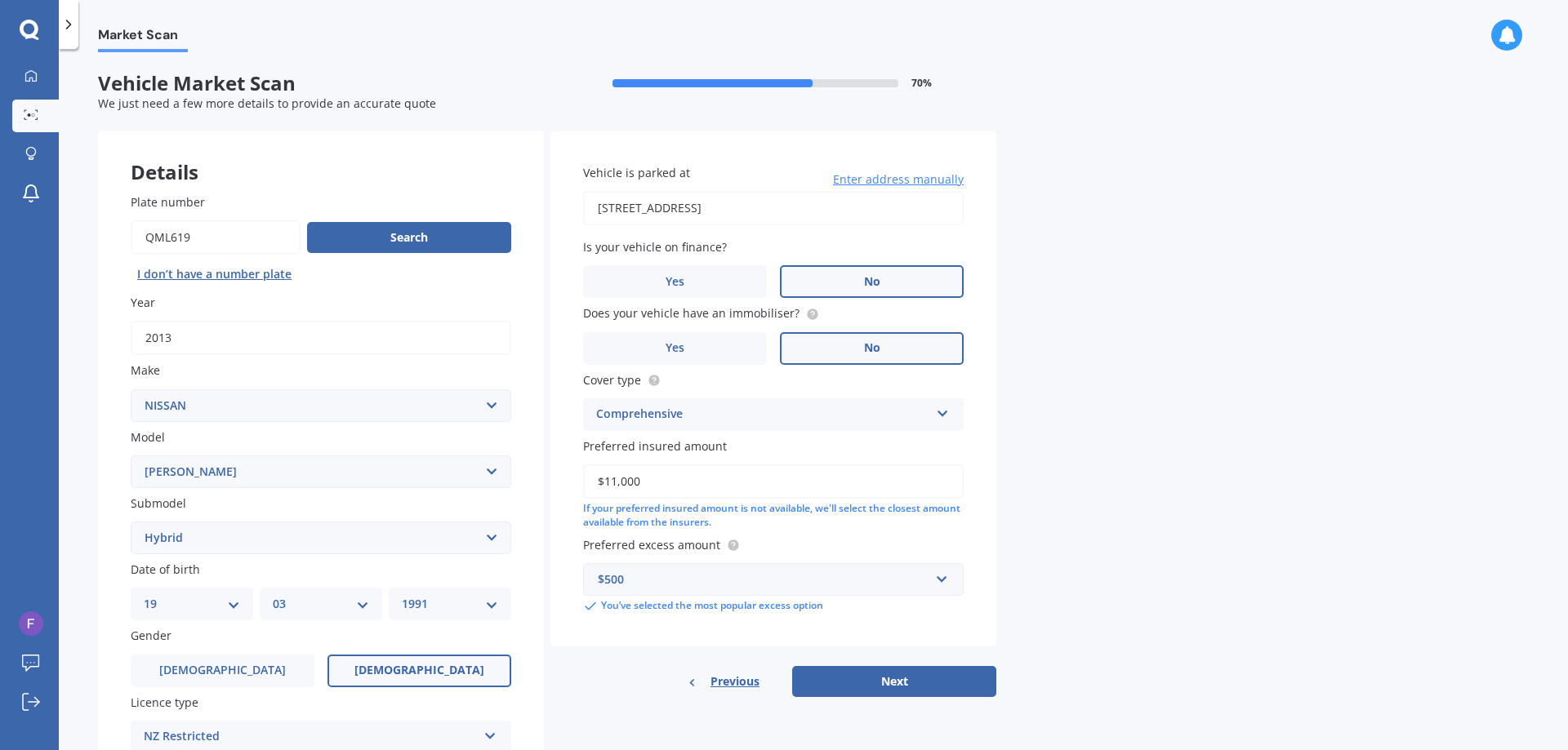
click at [1146, 442] on div "Market Scan Vehicle Market Scan 70 % We just need a few more details to provide…" at bounding box center [814, 403] width 1509 height 701
click at [892, 687] on button "Next" at bounding box center [894, 681] width 204 height 31
select select "19"
select select "03"
select select "1991"
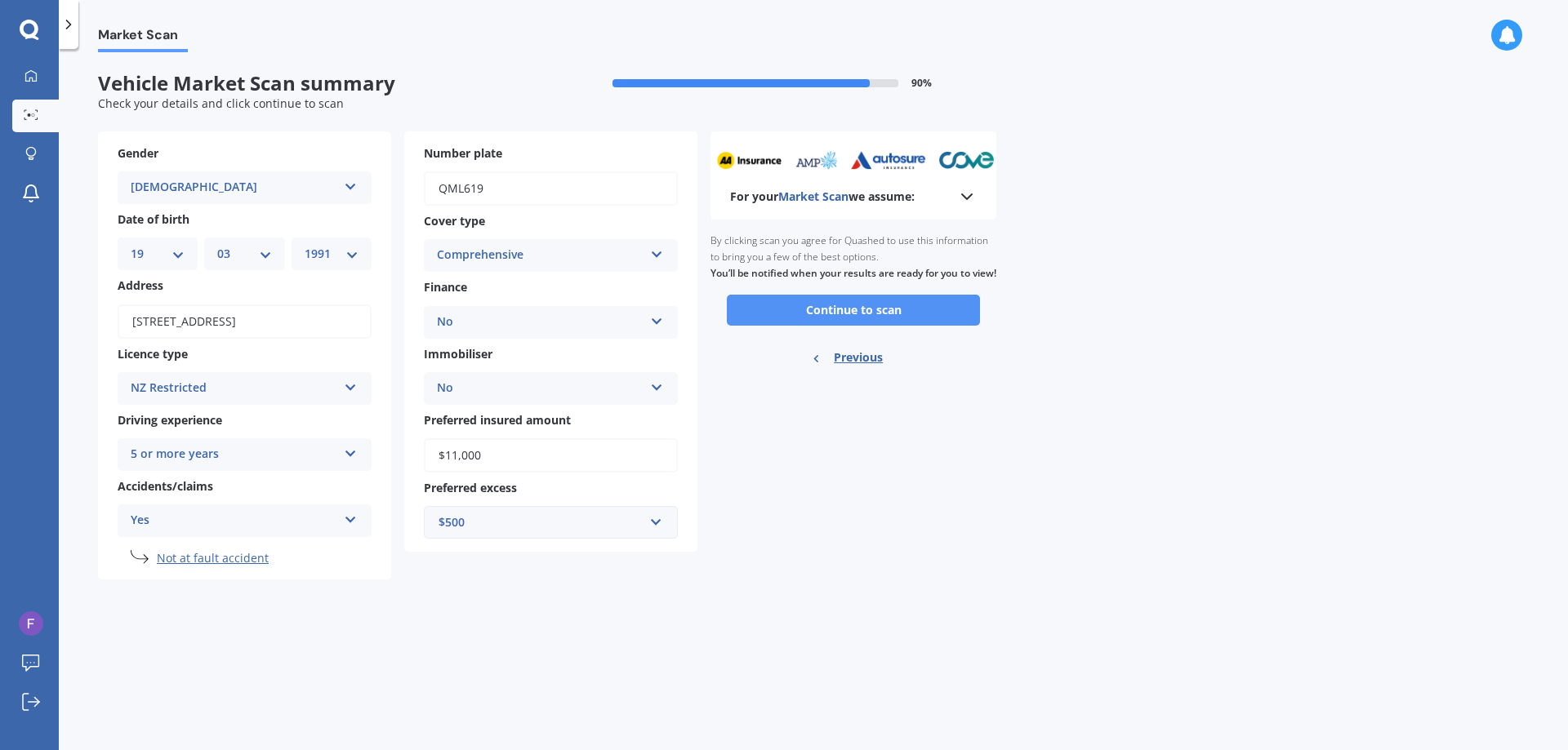
click at [903, 325] on button "Continue to scan" at bounding box center [854, 310] width 253 height 31
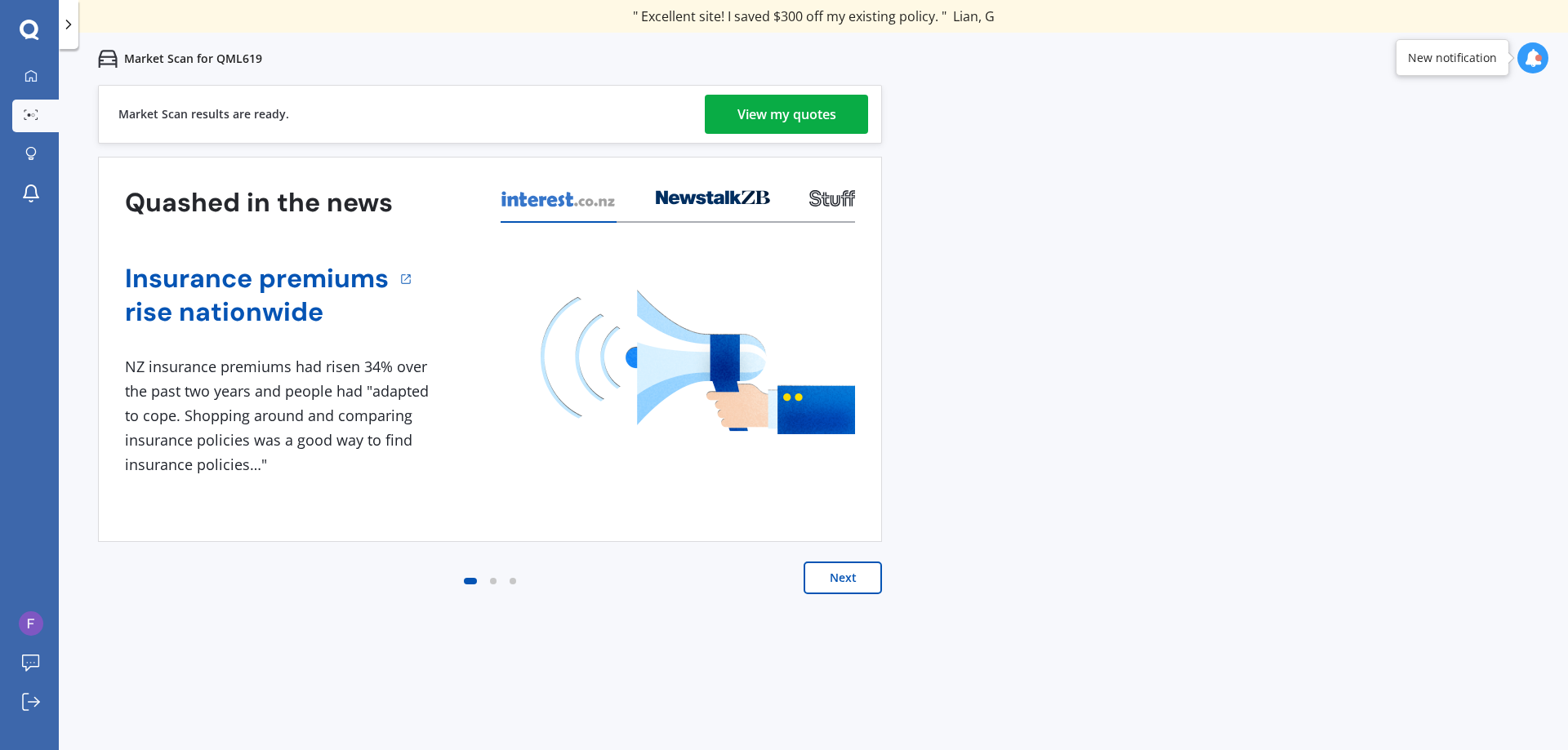
click at [829, 128] on div "View my quotes" at bounding box center [786, 114] width 99 height 39
